Goal: Task Accomplishment & Management: Use online tool/utility

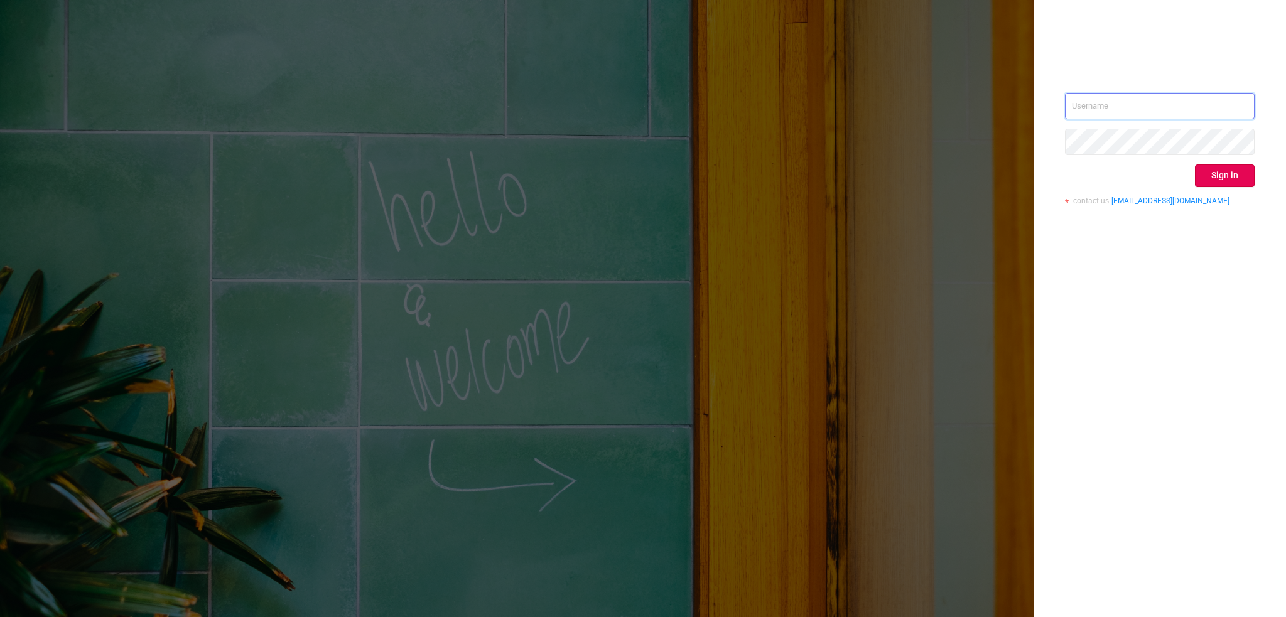
type input "[PERSON_NAME][EMAIL_ADDRESS][DOMAIN_NAME]"
click at [1241, 173] on button "Sign in" at bounding box center [1225, 176] width 60 height 23
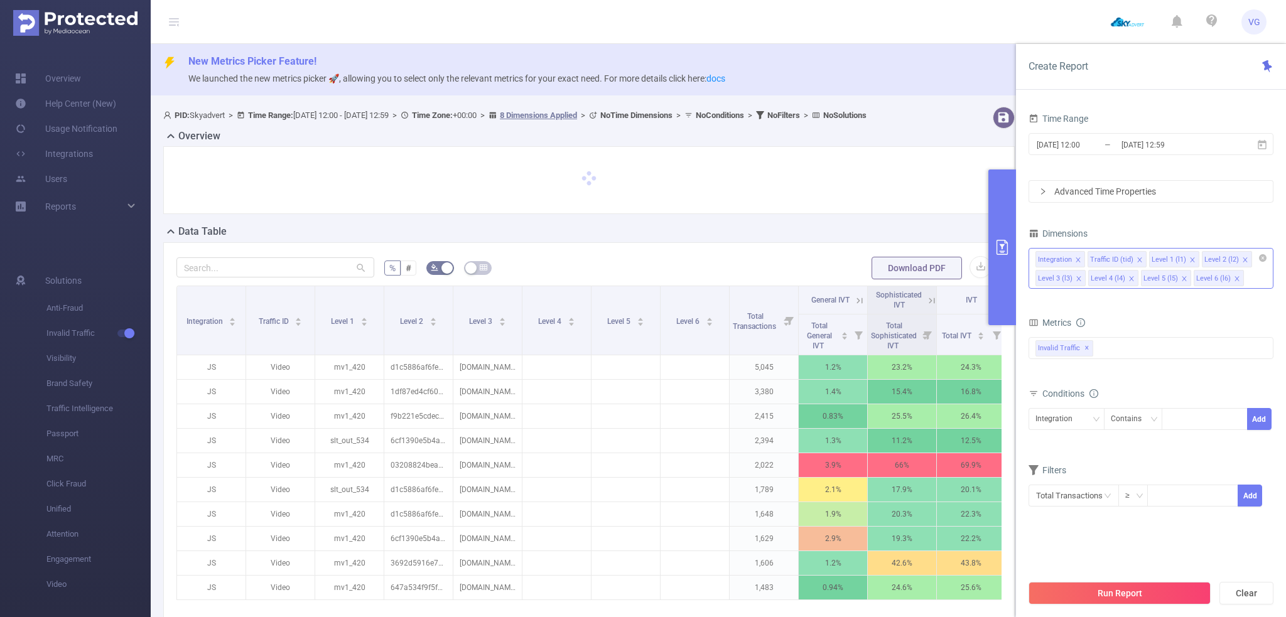
click at [1129, 281] on icon "icon: close" at bounding box center [1132, 279] width 6 height 6
click at [1181, 281] on icon "icon: close" at bounding box center [1184, 279] width 6 height 6
click at [1129, 281] on icon "icon: close" at bounding box center [1132, 279] width 6 height 6
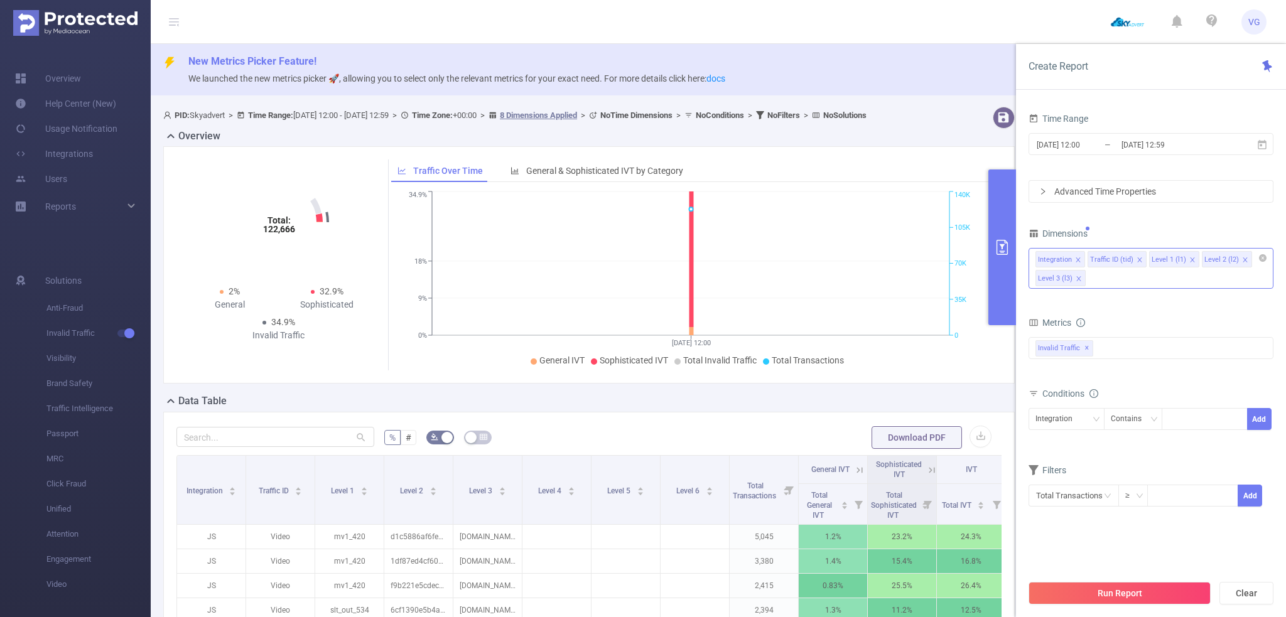
click at [1075, 189] on div "Advanced Time Properties" at bounding box center [1151, 191] width 244 height 21
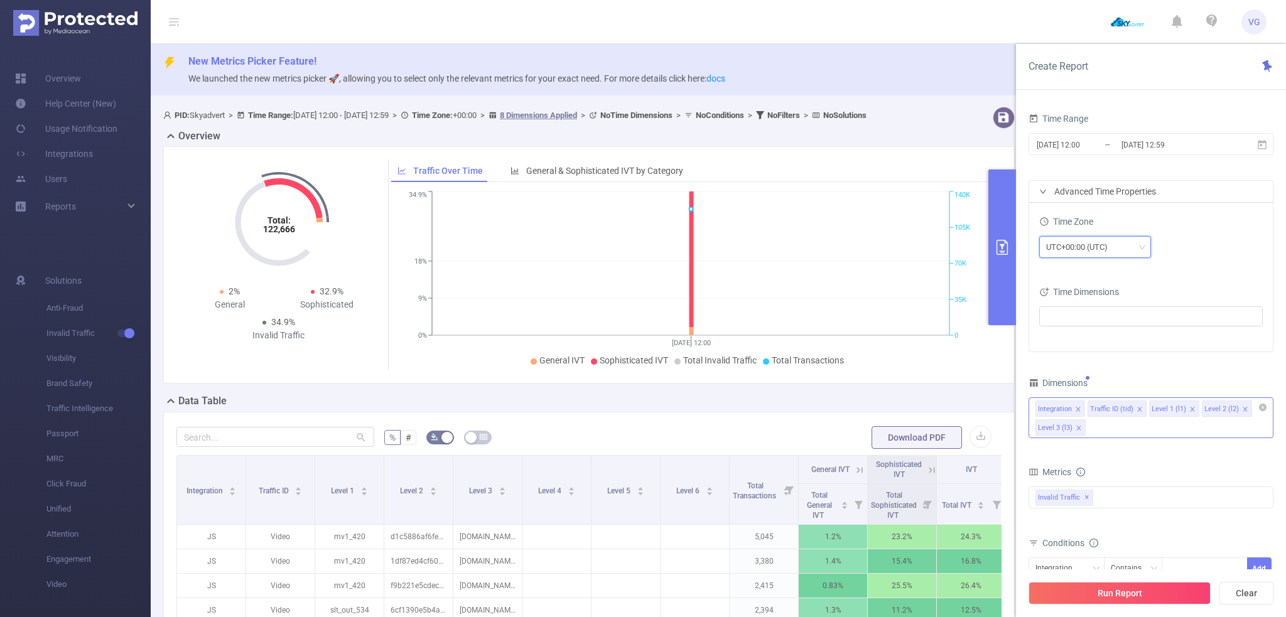
click at [1083, 248] on div "UTC+00:00 (UTC)" at bounding box center [1081, 247] width 70 height 21
click at [1085, 406] on li "UTC+03:00" at bounding box center [1095, 406] width 112 height 20
click at [1085, 143] on input "[DATE] 12:00" at bounding box center [1087, 144] width 102 height 17
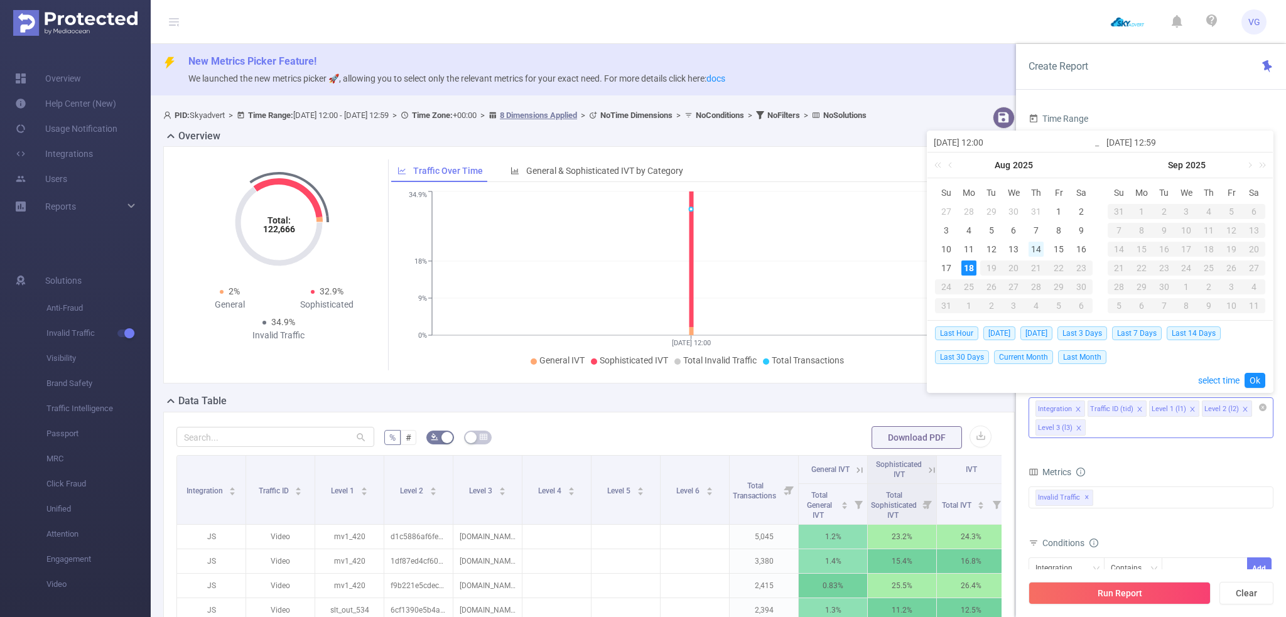
click at [1034, 246] on div "14" at bounding box center [1036, 249] width 15 height 15
click at [957, 264] on td "17" at bounding box center [946, 268] width 23 height 19
type input "[DATE] 12:00"
type input "[DATE] 12:59"
type input "[DATE] 12:00"
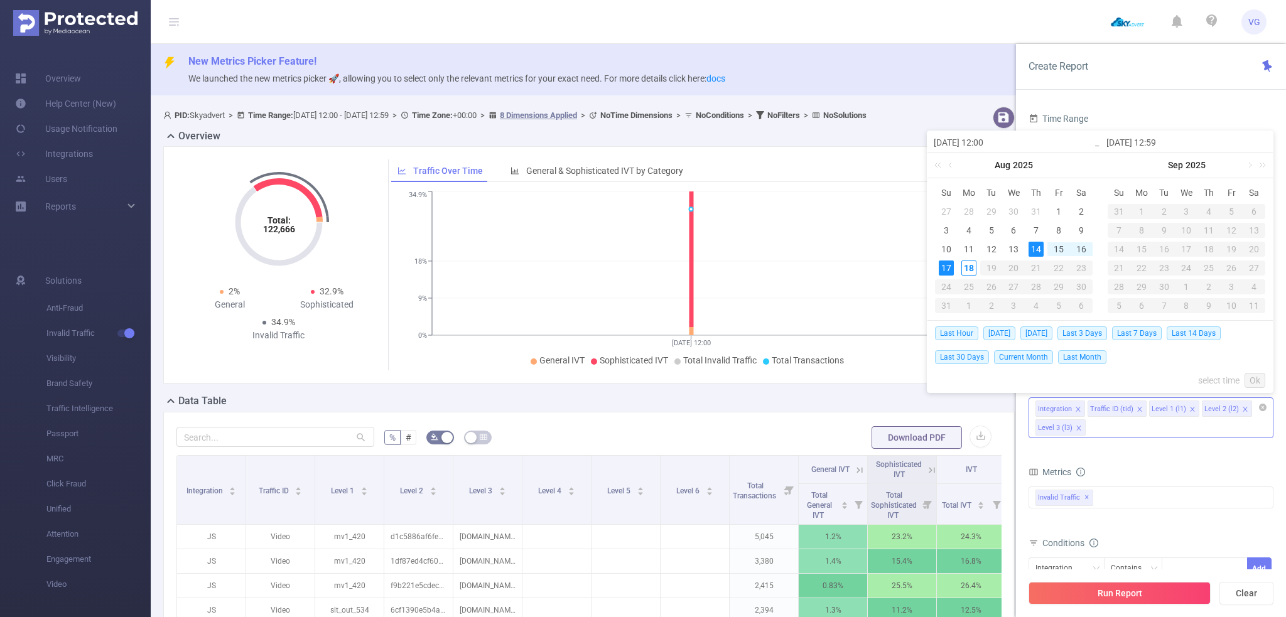
type input "[DATE] 12:59"
click at [1035, 246] on div "14" at bounding box center [1036, 249] width 15 height 15
click at [972, 265] on div "18" at bounding box center [969, 268] width 15 height 15
type input "[DATE] 12:59"
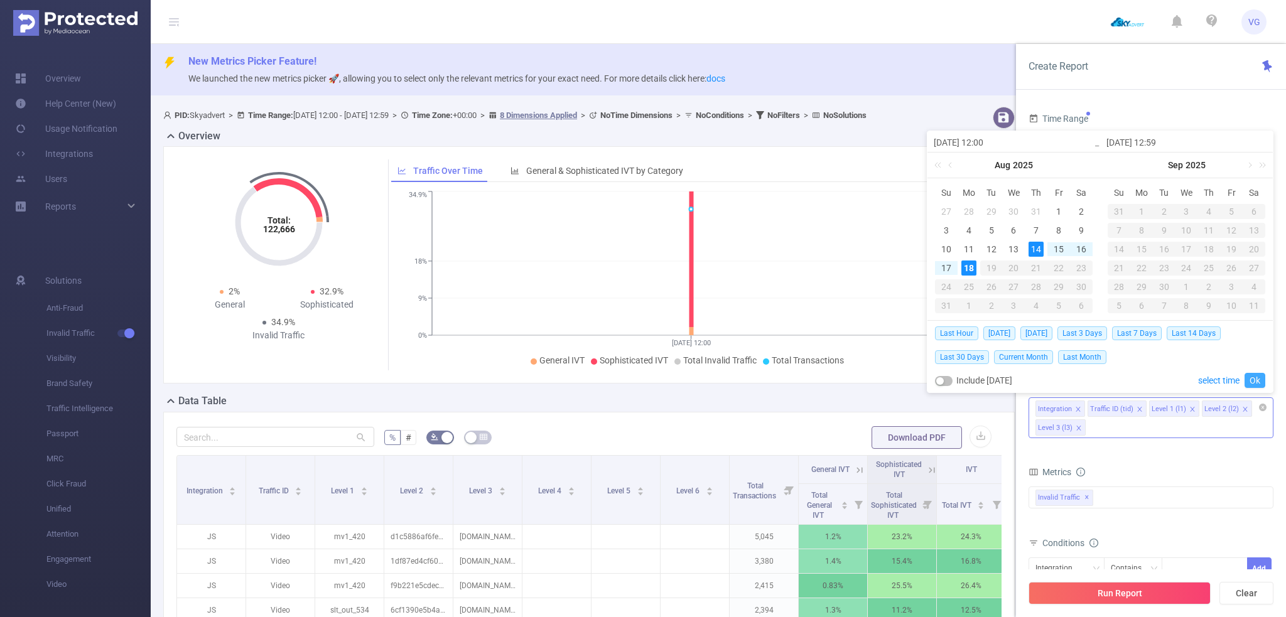
click at [1255, 377] on link "Ok" at bounding box center [1255, 380] width 21 height 15
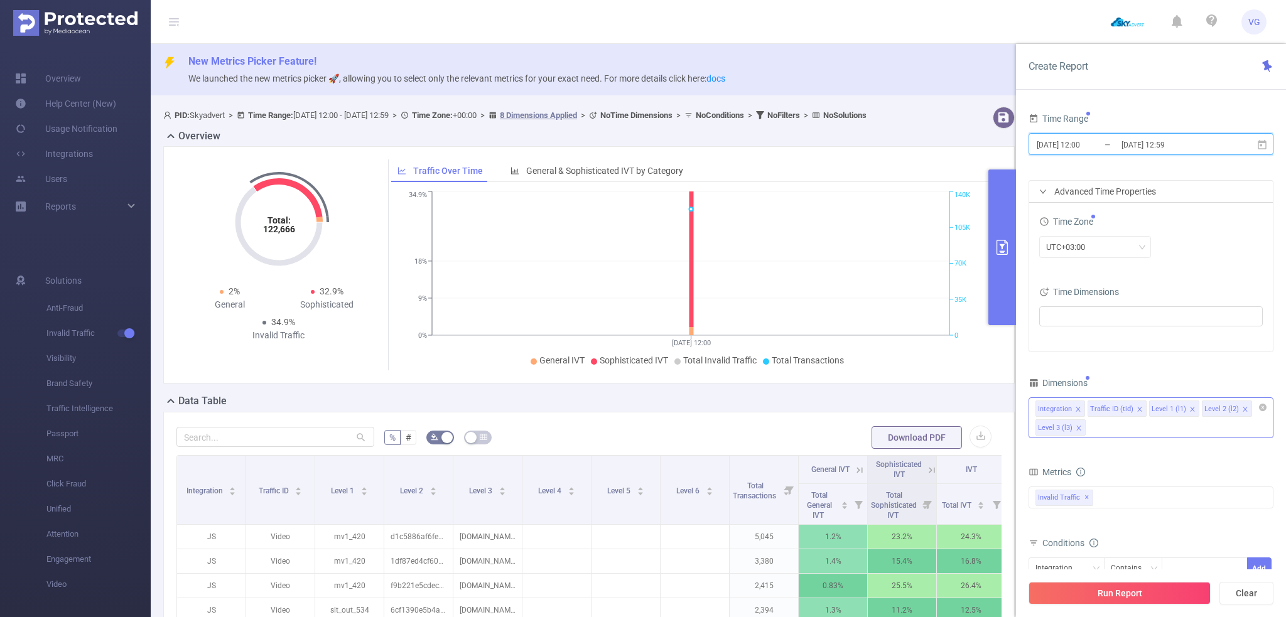
click at [1077, 428] on icon "icon: close" at bounding box center [1078, 428] width 4 height 4
click at [1242, 408] on icon "icon: close" at bounding box center [1245, 409] width 6 height 6
click at [1144, 592] on button "Run Report" at bounding box center [1120, 593] width 182 height 23
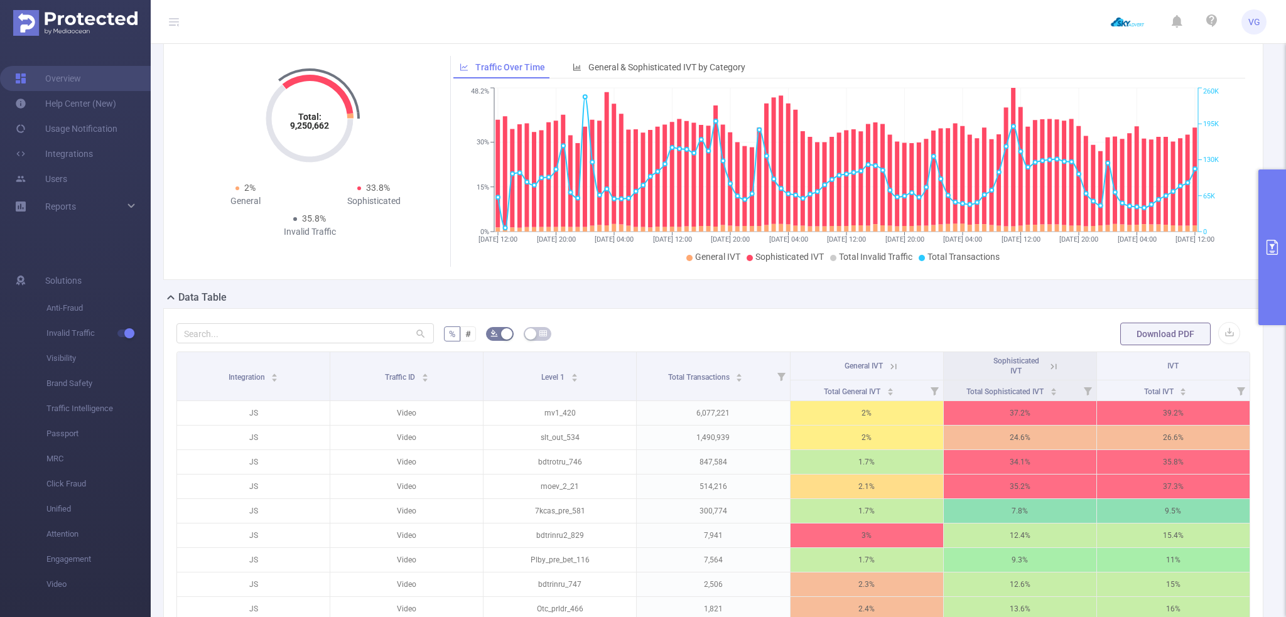
scroll to position [126, 0]
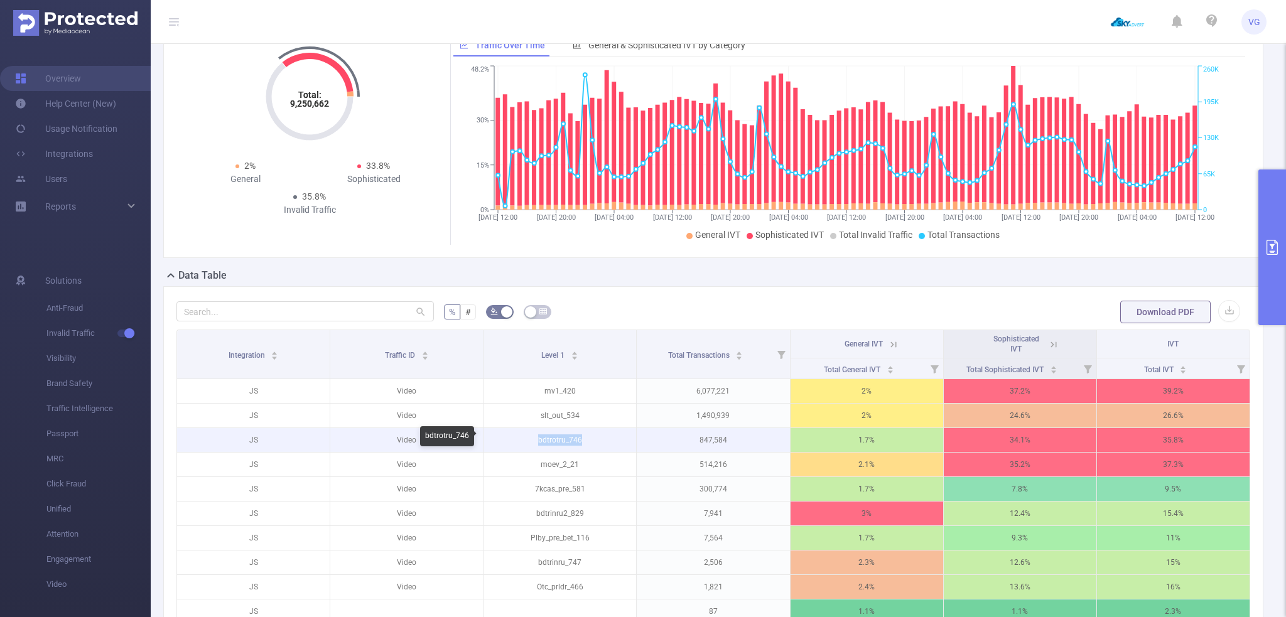
drag, startPoint x: 592, startPoint y: 442, endPoint x: 516, endPoint y: 442, distance: 76.0
click at [516, 442] on p "bdtrotru_746" at bounding box center [560, 440] width 153 height 24
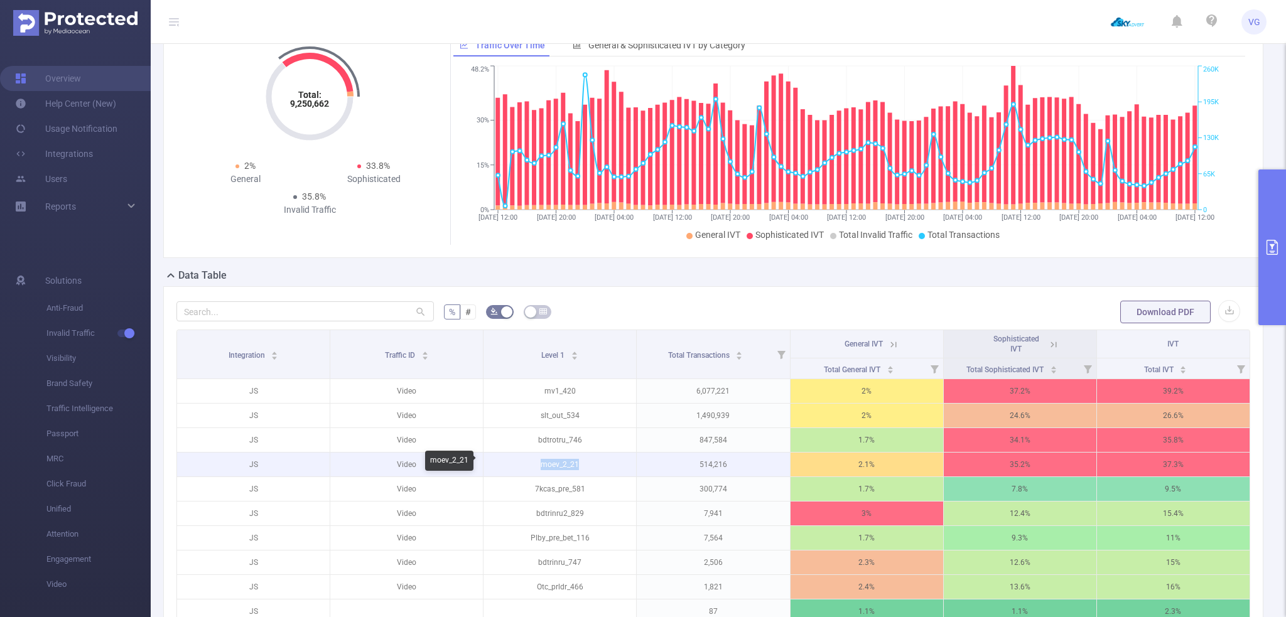
drag, startPoint x: 570, startPoint y: 463, endPoint x: 521, endPoint y: 461, distance: 48.4
click at [521, 461] on p "moev_2_21" at bounding box center [560, 465] width 153 height 24
click at [1271, 209] on button "primary" at bounding box center [1273, 248] width 28 height 156
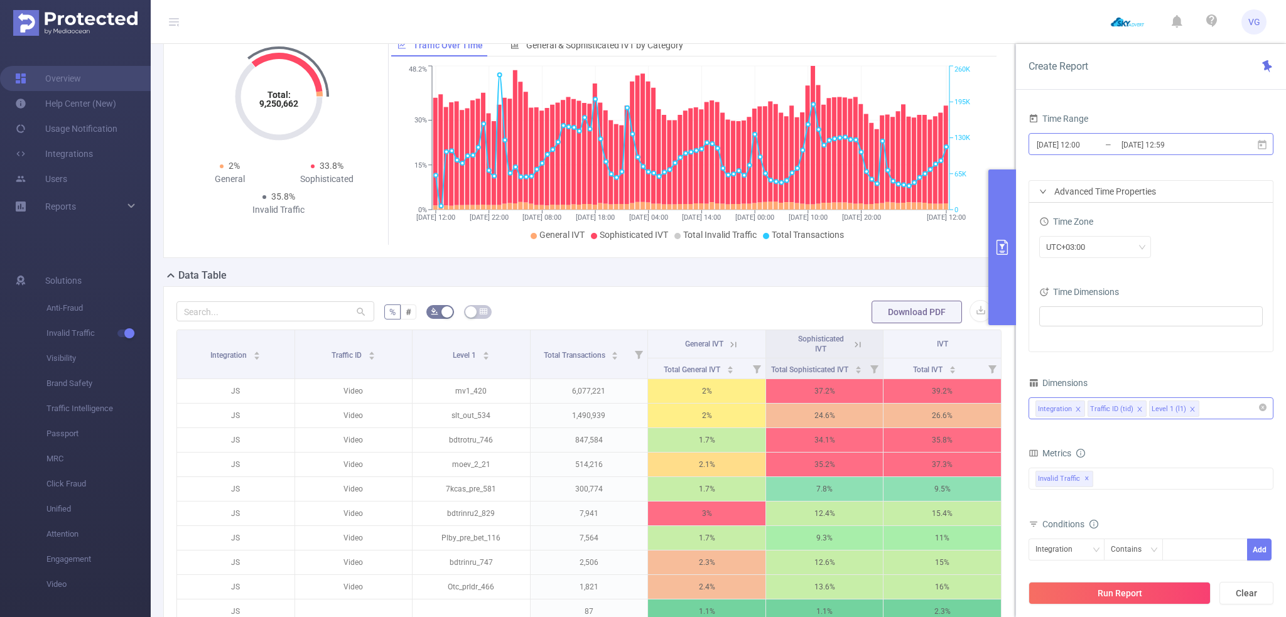
click at [1081, 145] on input "[DATE] 12:00" at bounding box center [1087, 144] width 102 height 17
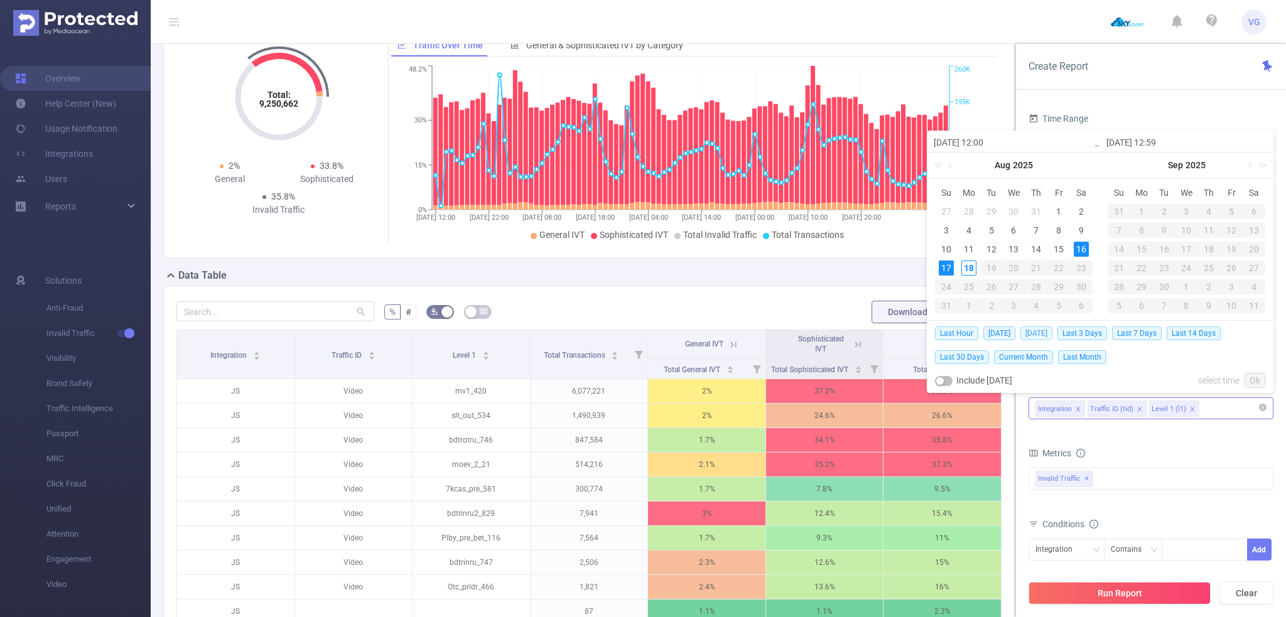
click at [1036, 333] on span "[DATE]" at bounding box center [1037, 334] width 32 height 14
type input "[DATE] 00:00"
type input "[DATE] 23:59"
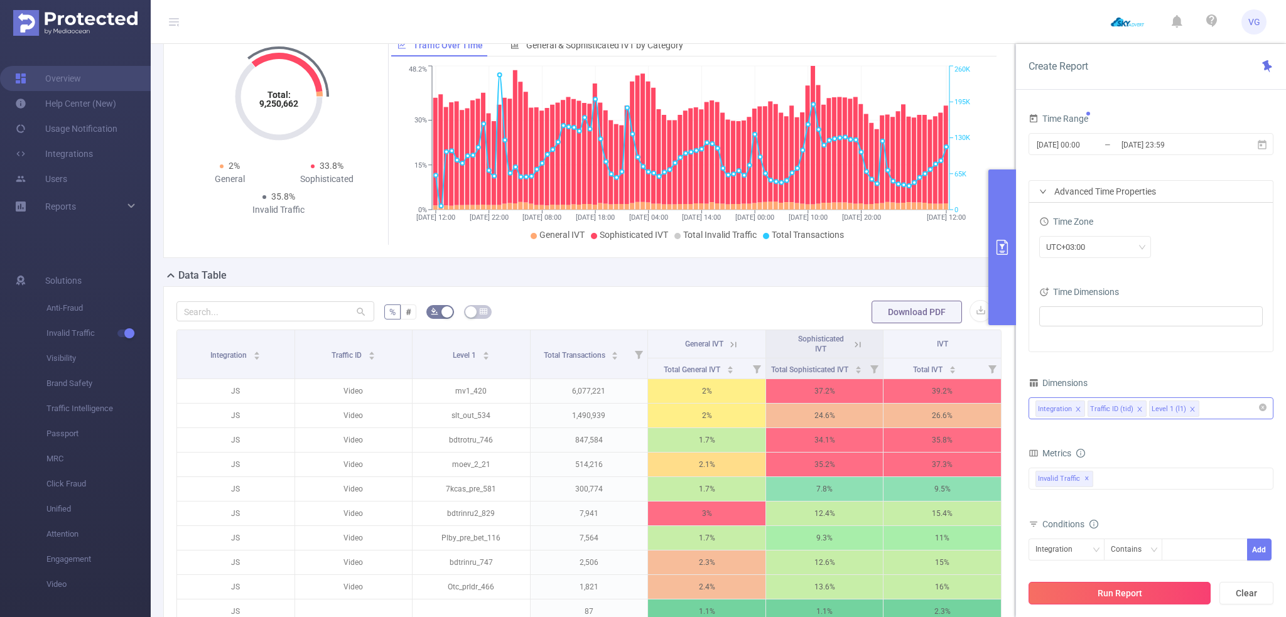
click at [1147, 590] on button "Run Report" at bounding box center [1120, 593] width 182 height 23
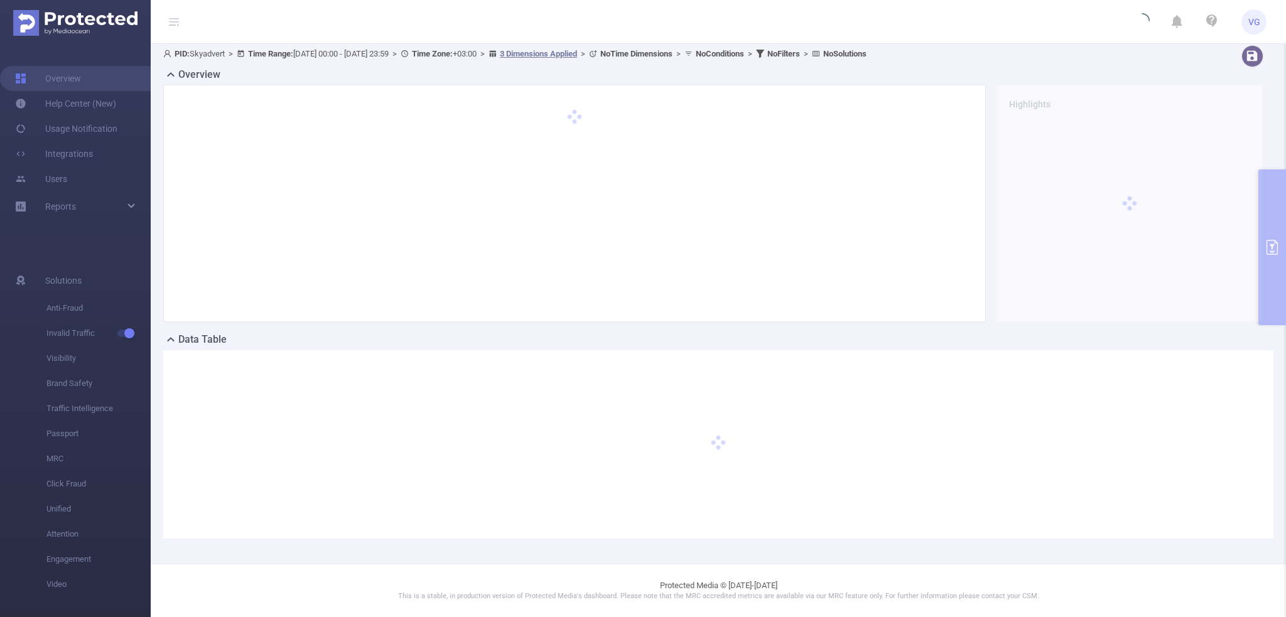
scroll to position [60, 0]
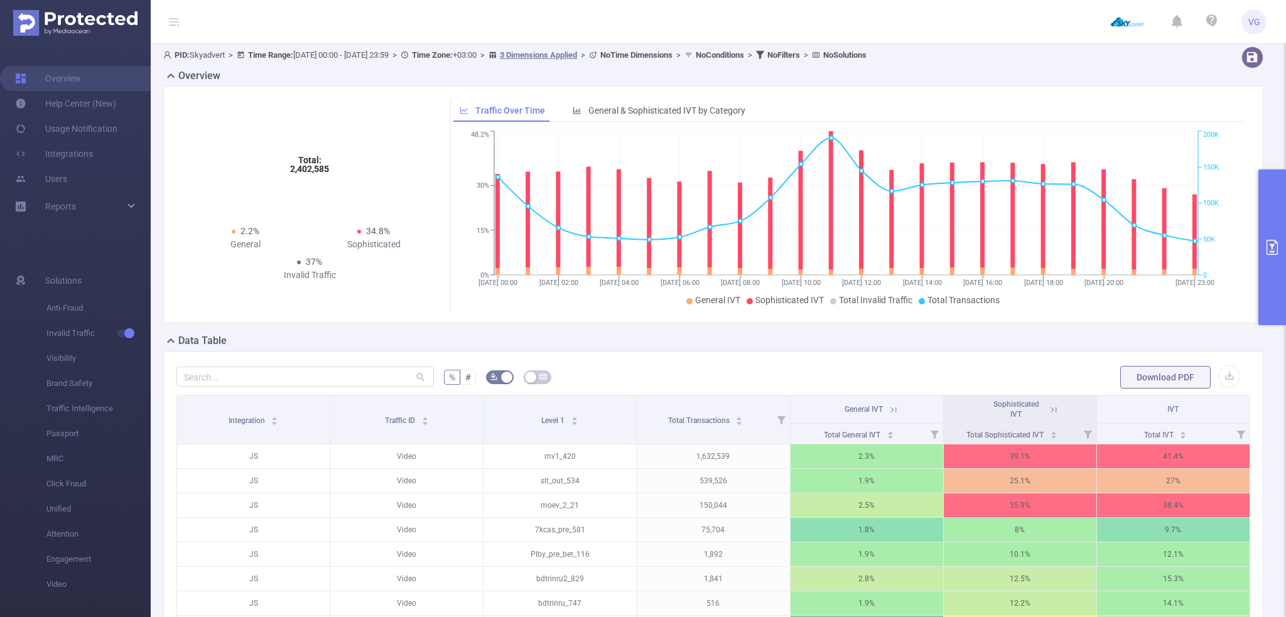
scroll to position [123, 0]
